Goal: Task Accomplishment & Management: Use online tool/utility

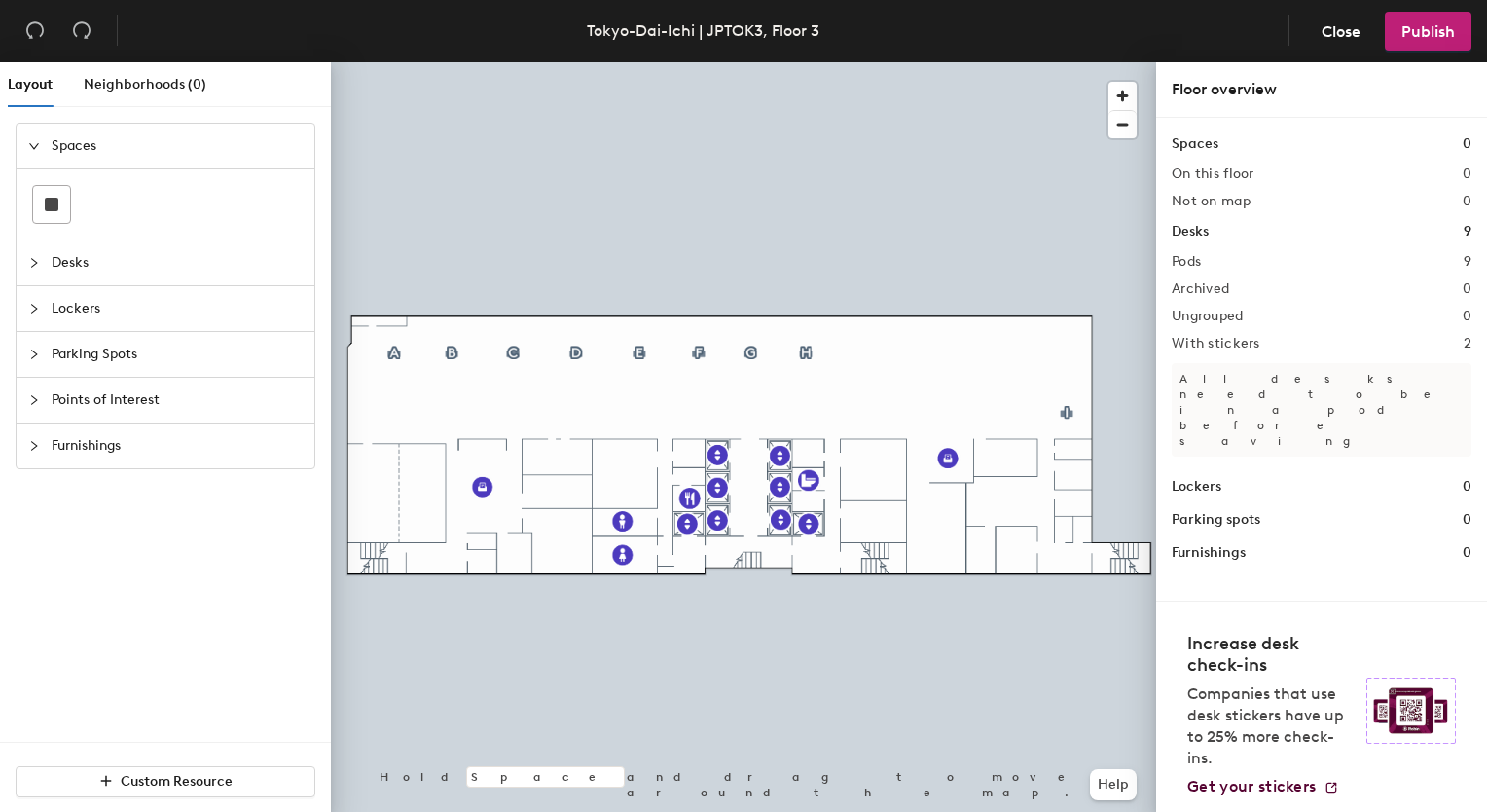
click at [34, 259] on icon "collapsed" at bounding box center [34, 263] width 6 height 10
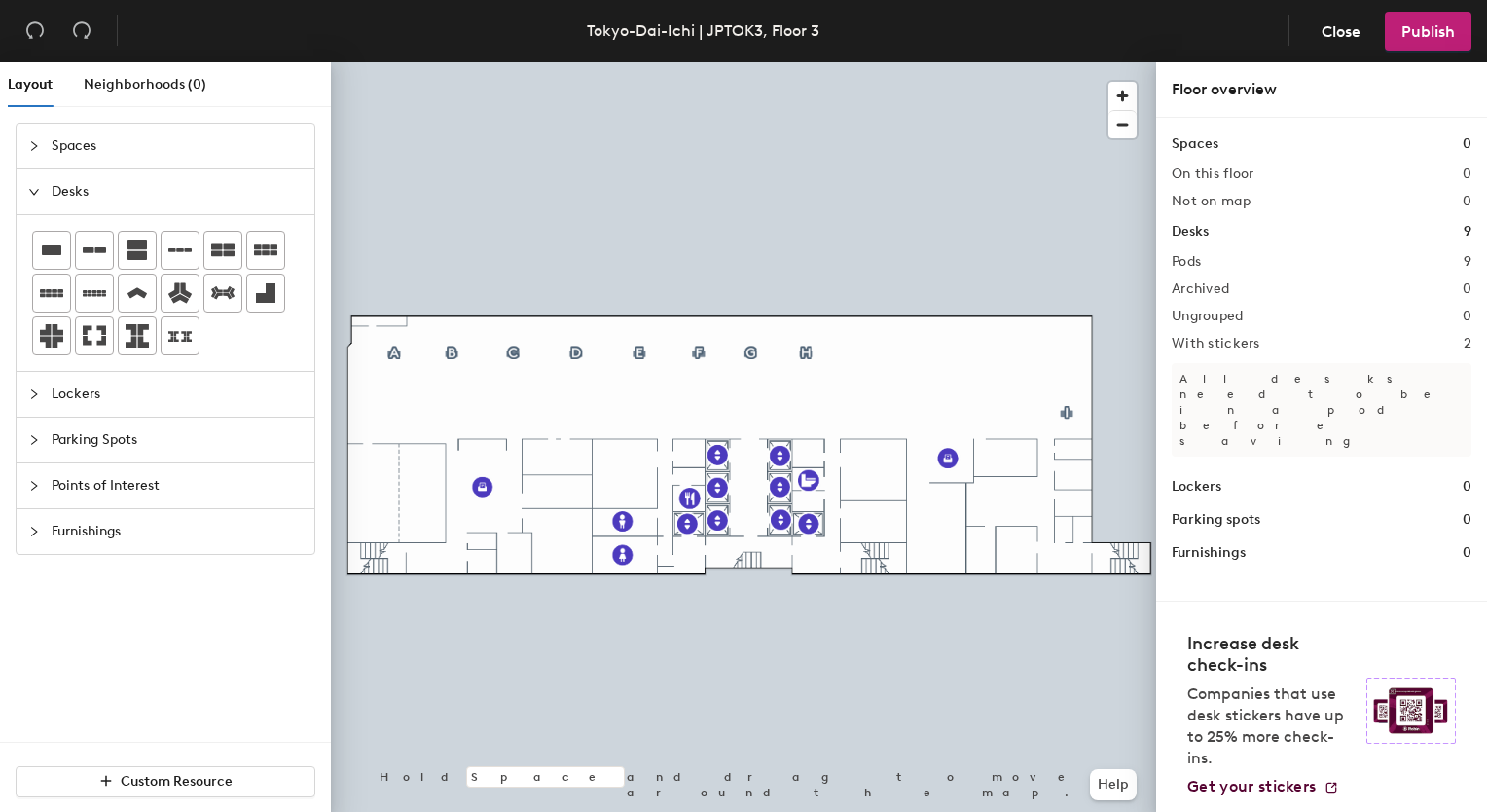
click at [35, 389] on icon "collapsed" at bounding box center [34, 394] width 12 height 12
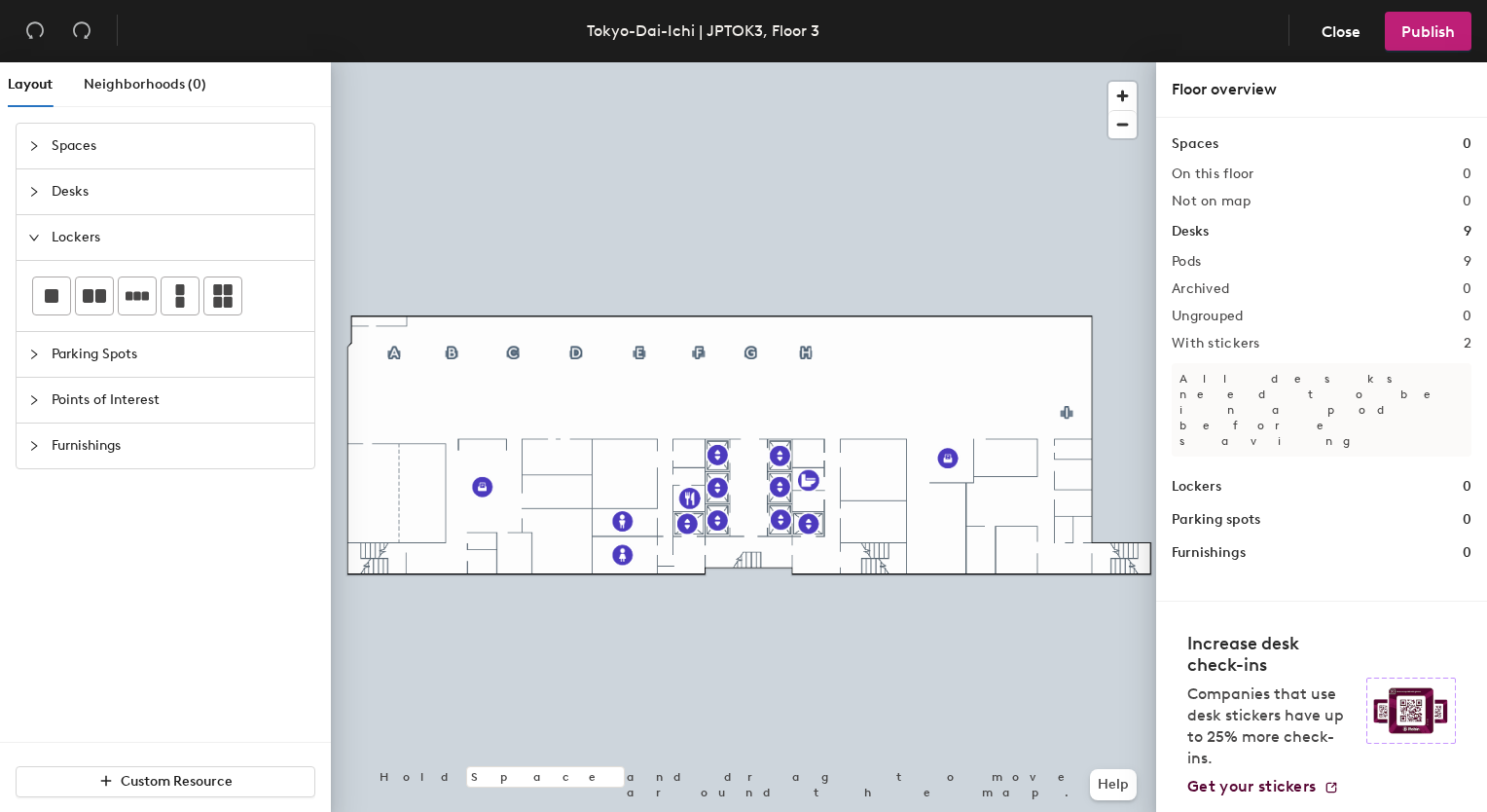
click at [34, 353] on icon "collapsed" at bounding box center [34, 354] width 12 height 12
click at [34, 391] on div at bounding box center [40, 400] width 24 height 22
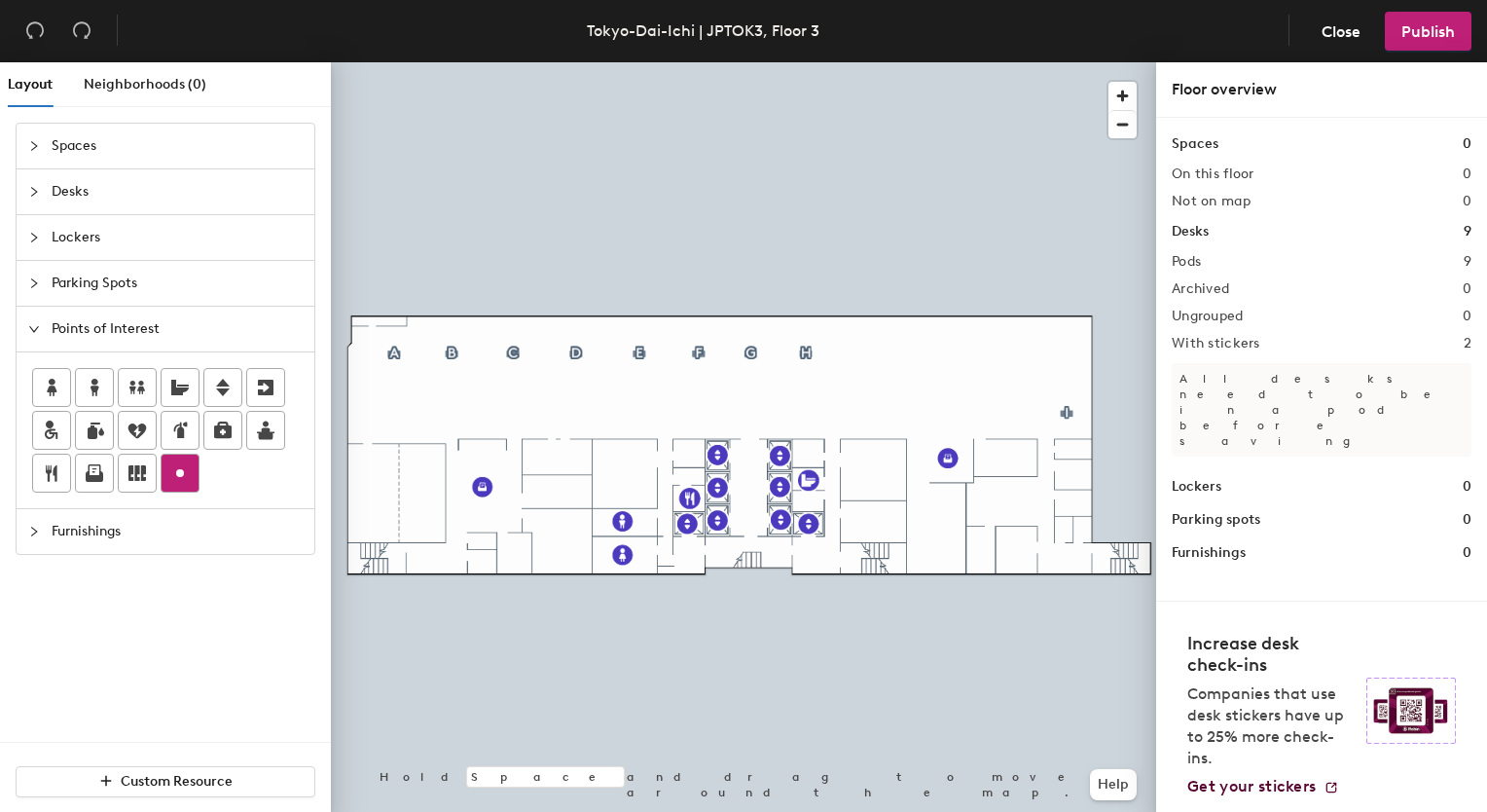
click at [178, 474] on circle at bounding box center [180, 474] width 8 height 8
click at [501, 63] on div at bounding box center [744, 63] width 826 height 0
click at [33, 29] on icon "undo" at bounding box center [35, 31] width 20 height 20
click at [33, 27] on icon "undo" at bounding box center [35, 31] width 20 height 20
click at [37, 531] on icon "collapsed" at bounding box center [34, 532] width 12 height 12
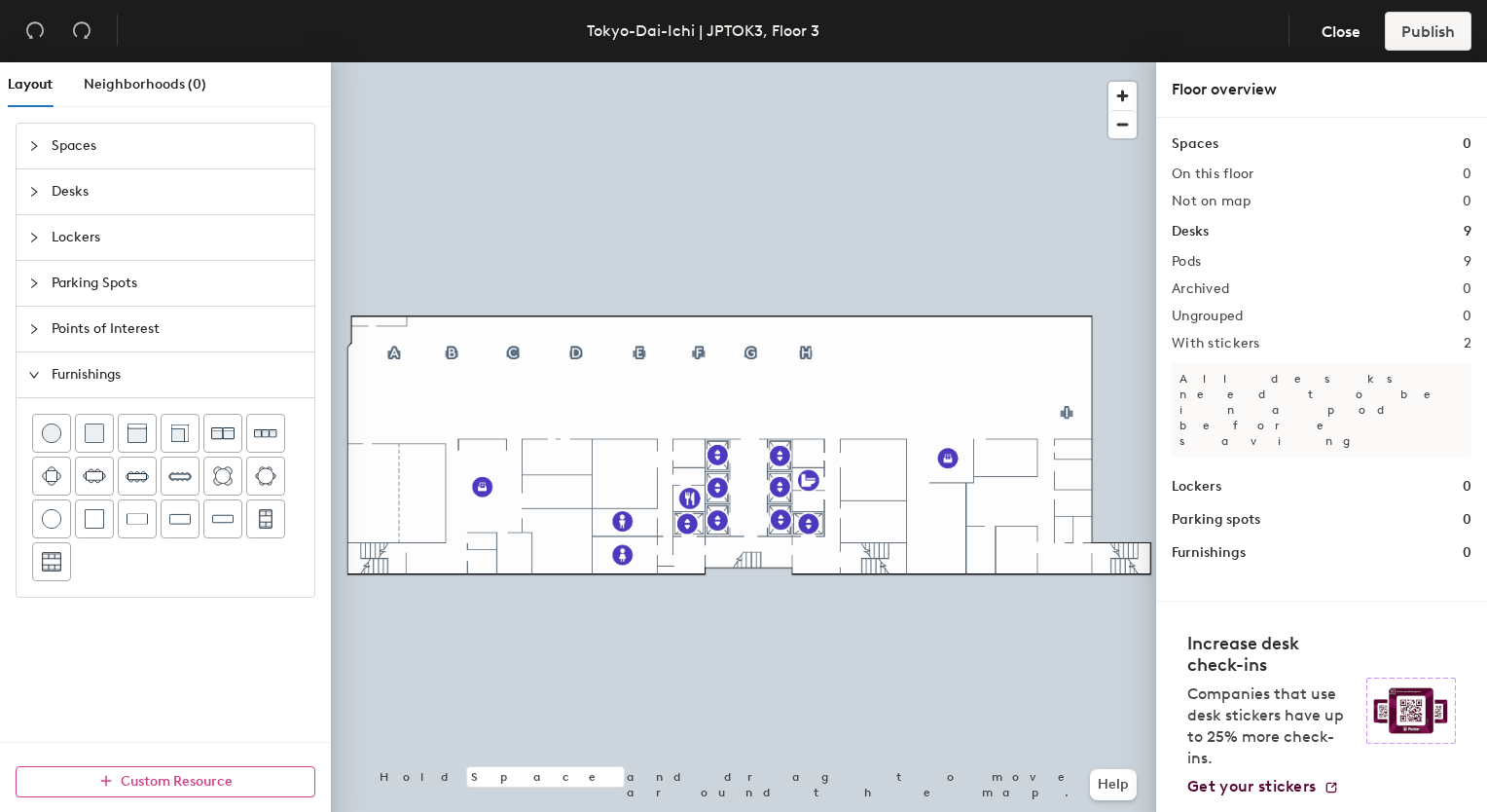
click at [108, 782] on icon "button" at bounding box center [106, 781] width 14 height 14
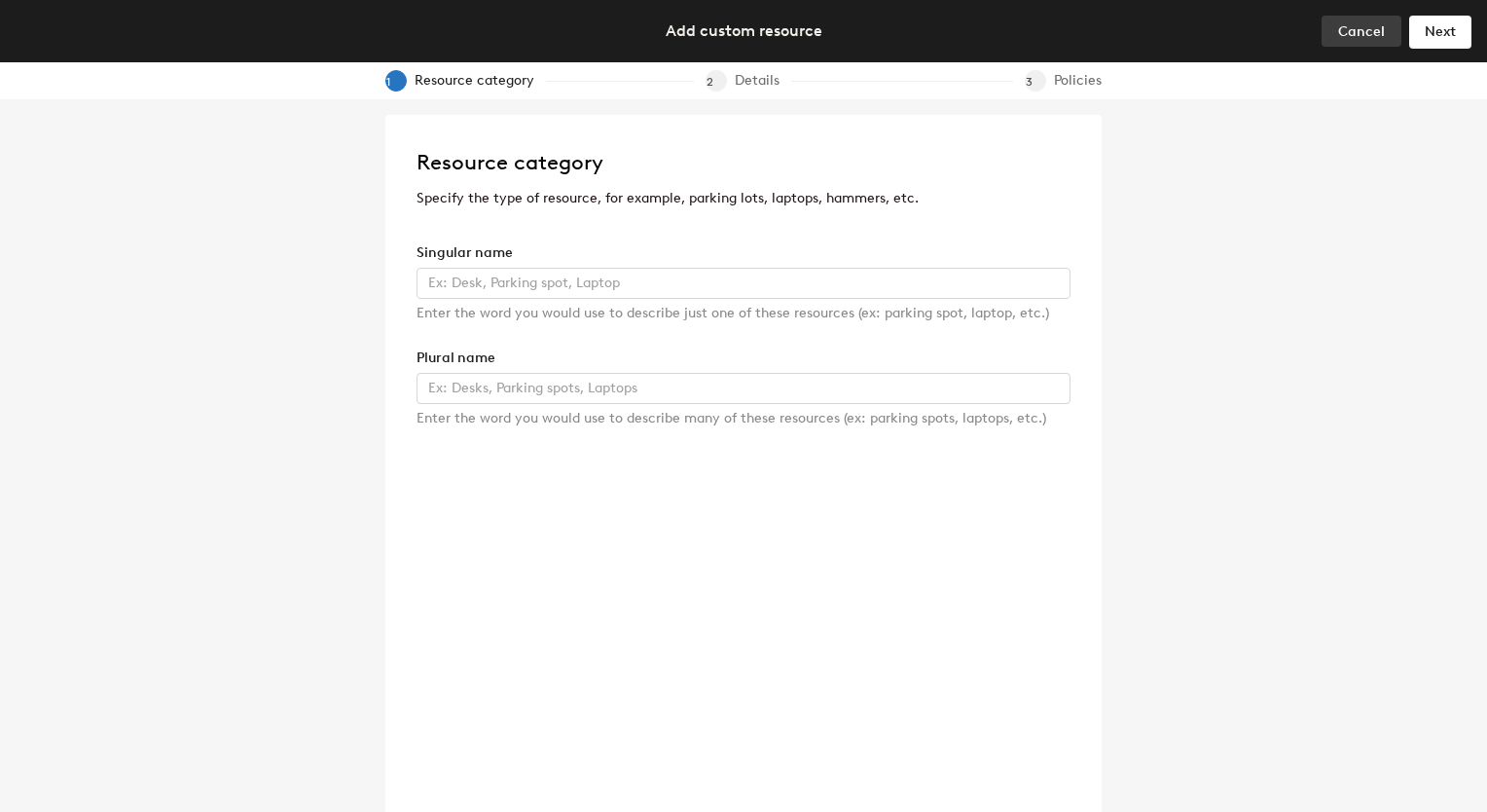
click at [1379, 33] on span "Cancel" at bounding box center [1361, 32] width 47 height 17
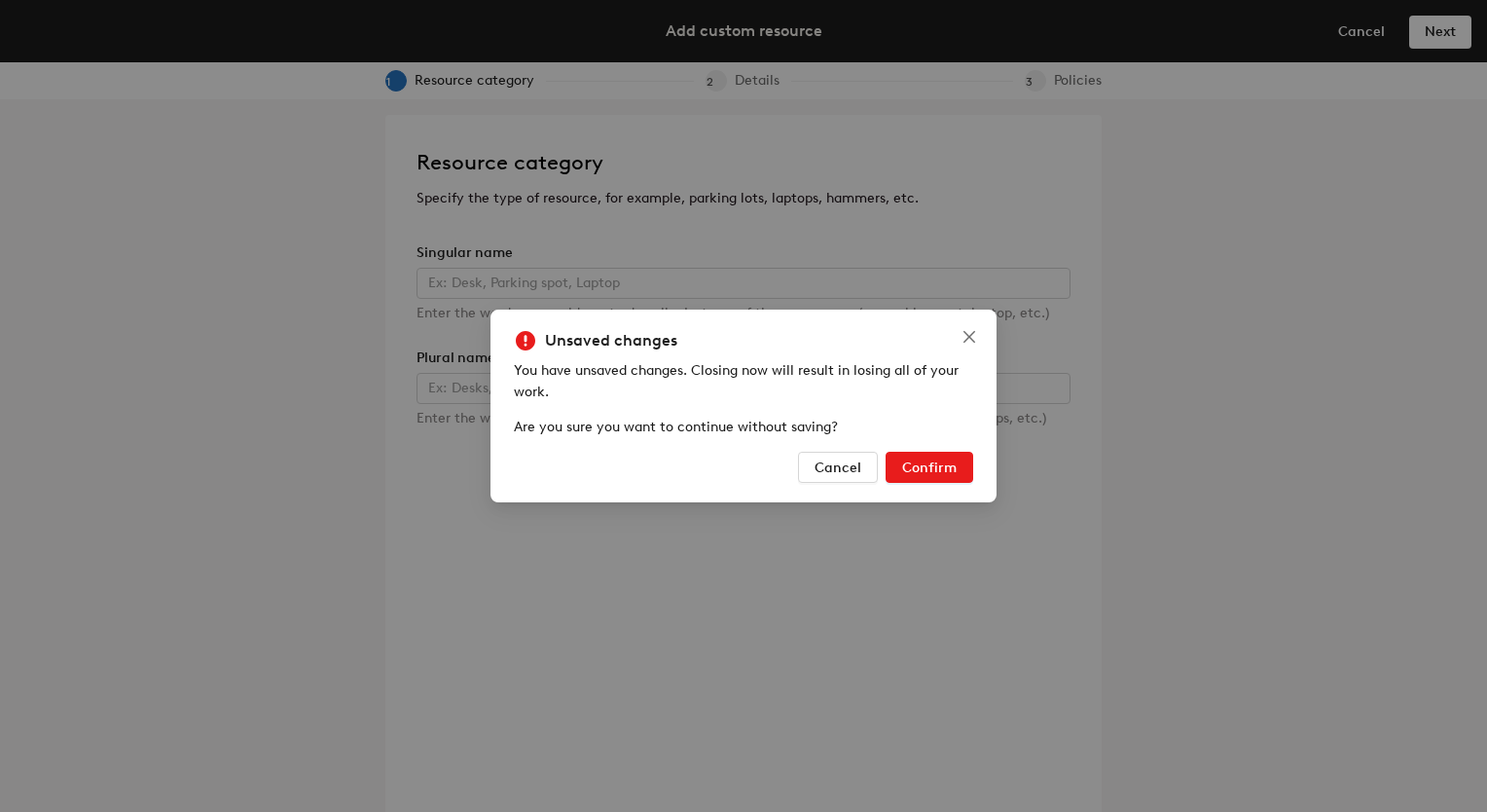
click at [923, 470] on span "Confirm" at bounding box center [929, 468] width 55 height 17
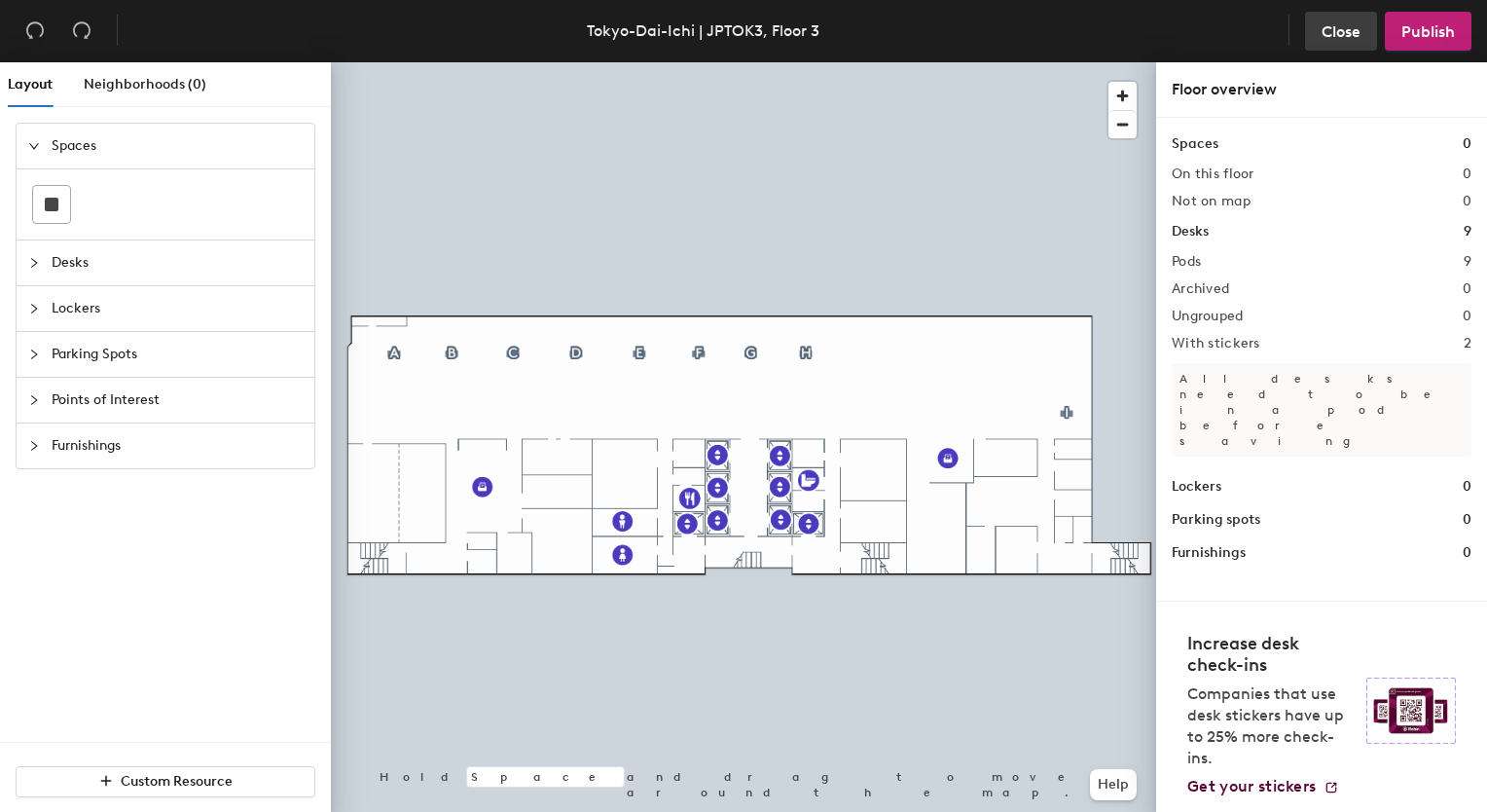
click at [1345, 37] on span "Close" at bounding box center [1341, 32] width 39 height 19
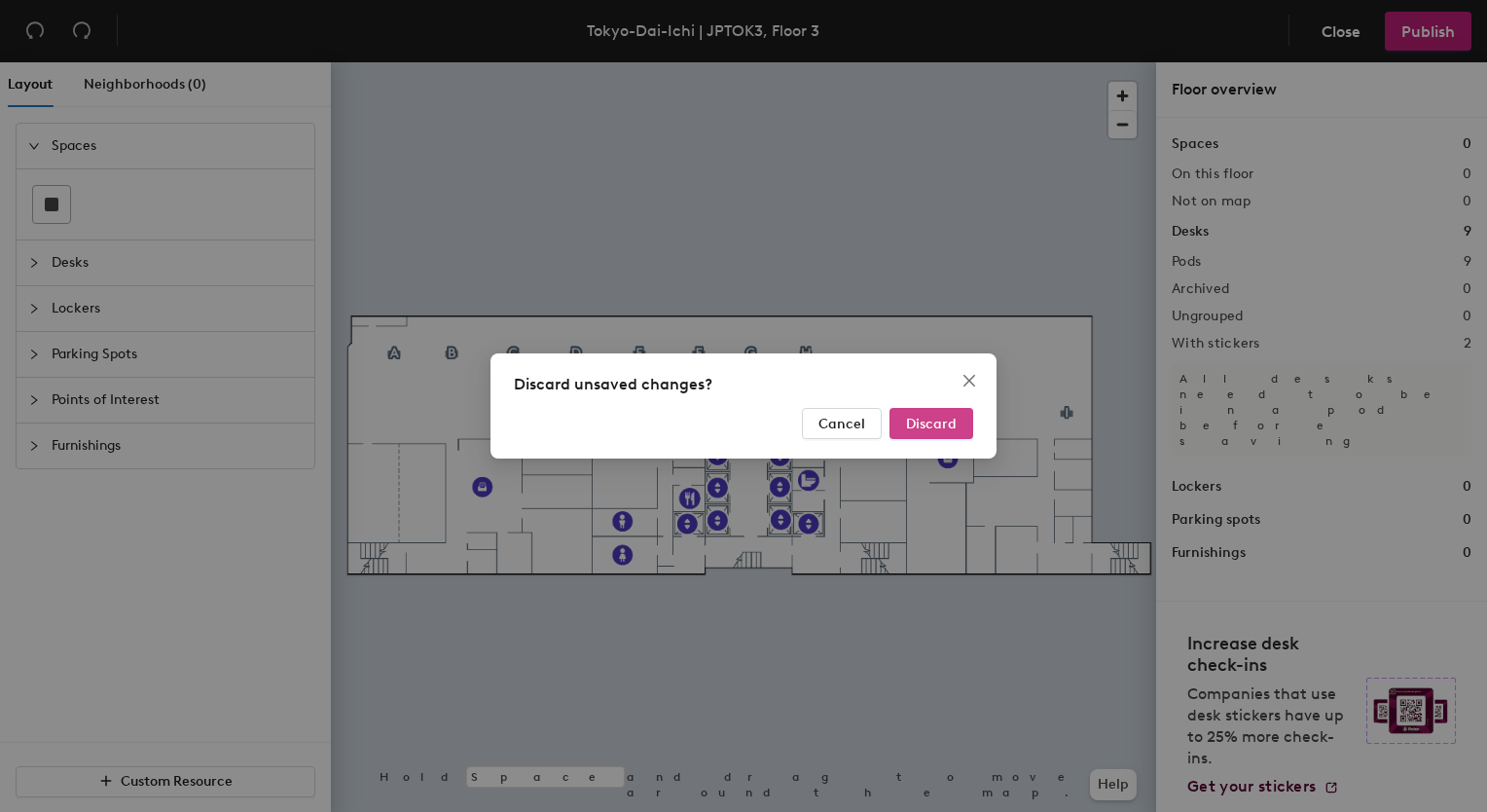
click at [941, 422] on span "Discard" at bounding box center [931, 424] width 51 height 17
